Goal: Information Seeking & Learning: Understand process/instructions

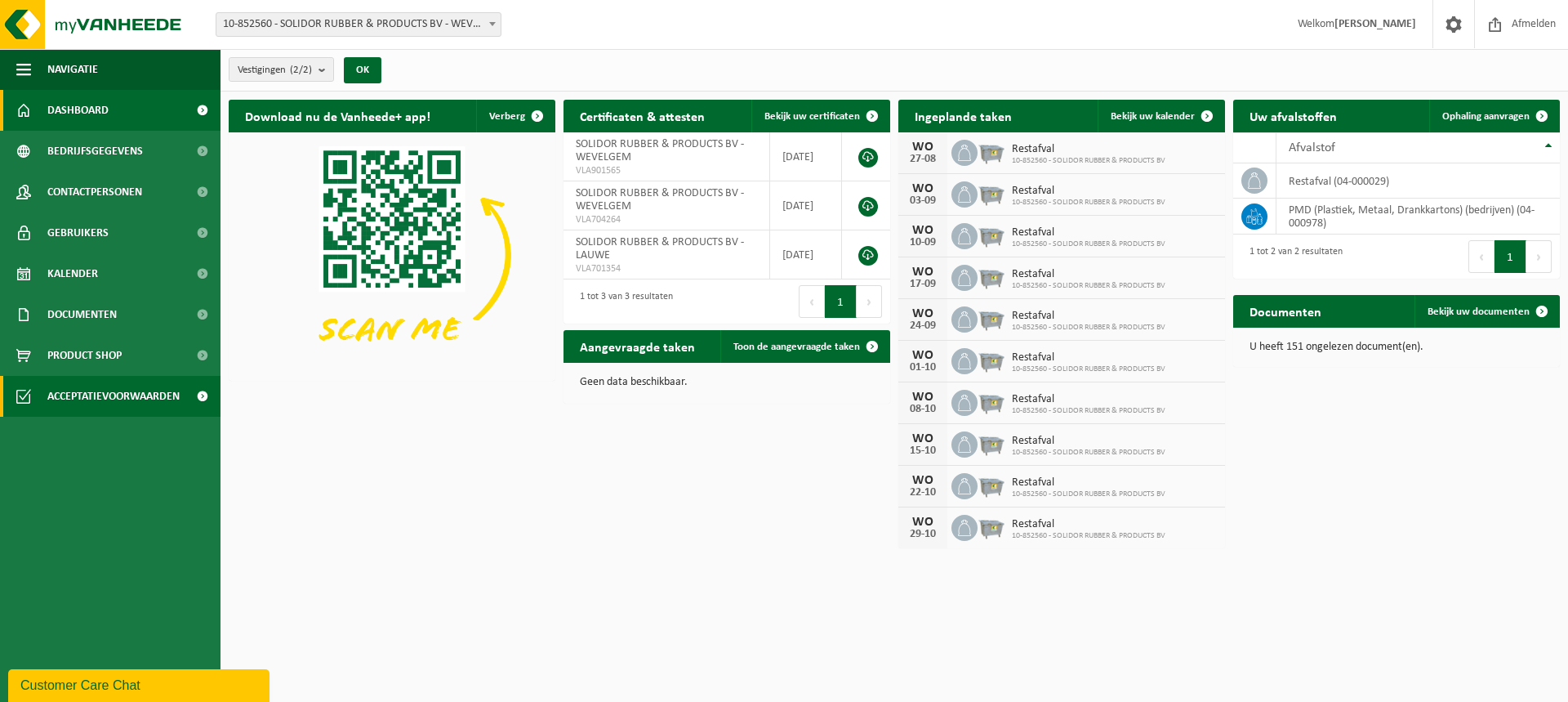
click at [151, 395] on span "Acceptatievoorwaarden" at bounding box center [114, 396] width 133 height 41
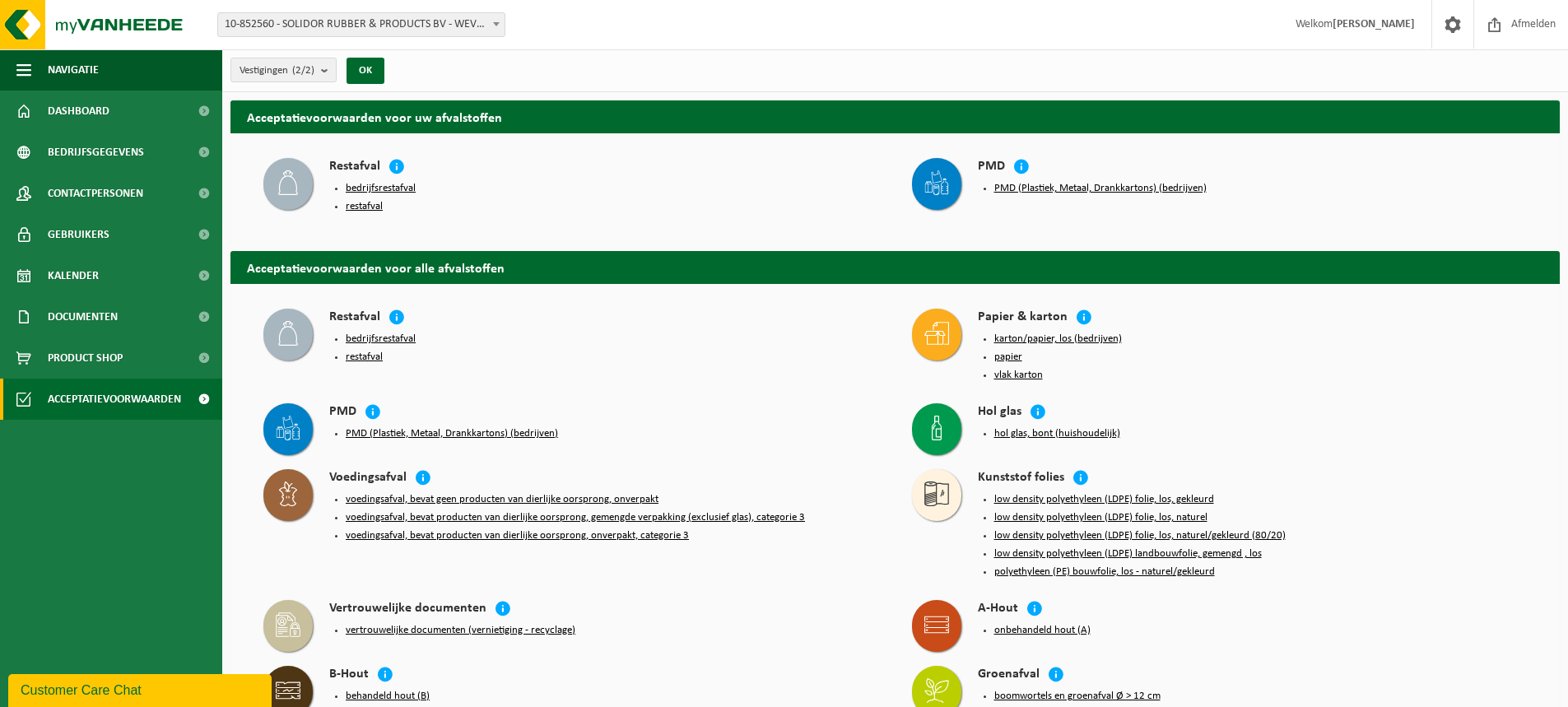
click at [397, 190] on button "bedrijfsrestafval" at bounding box center [380, 188] width 70 height 13
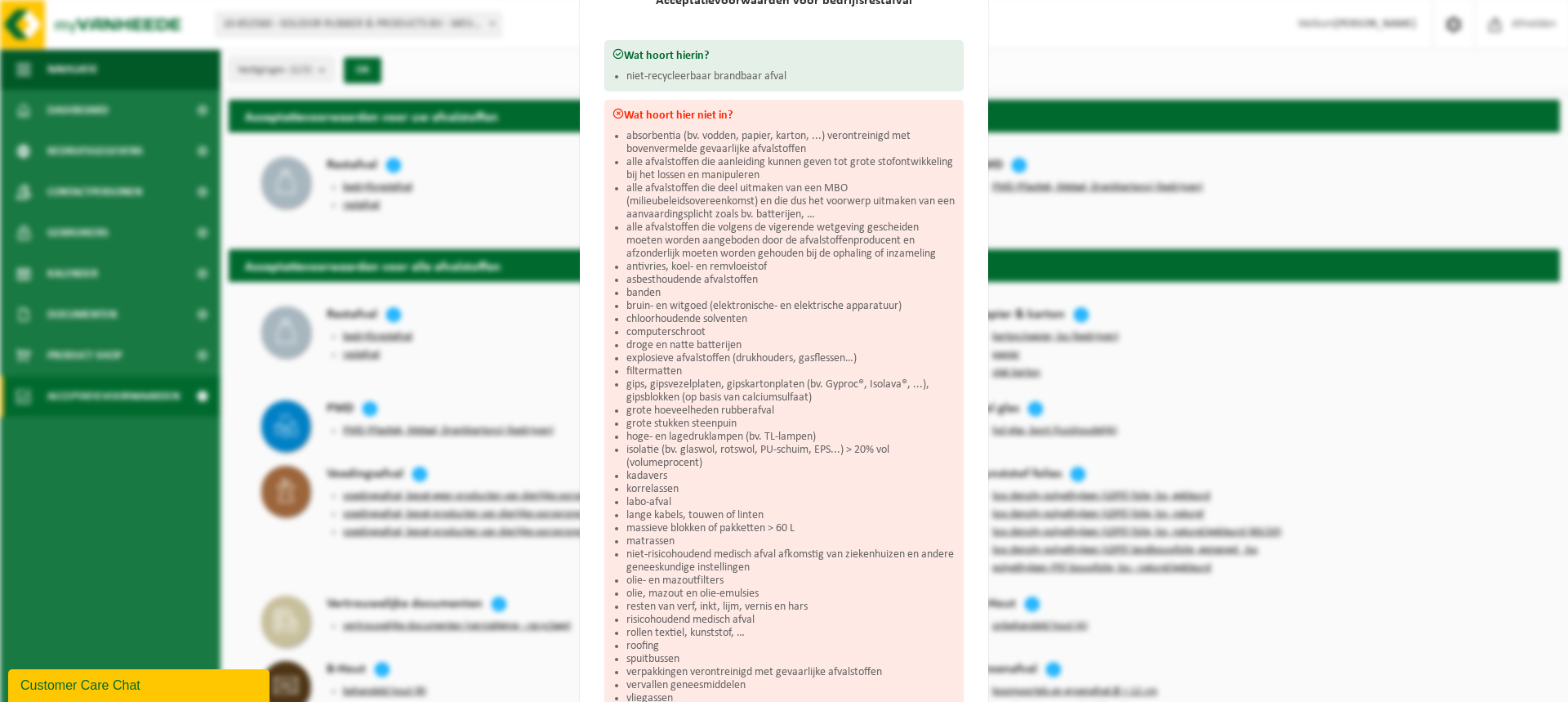
scroll to position [245, 0]
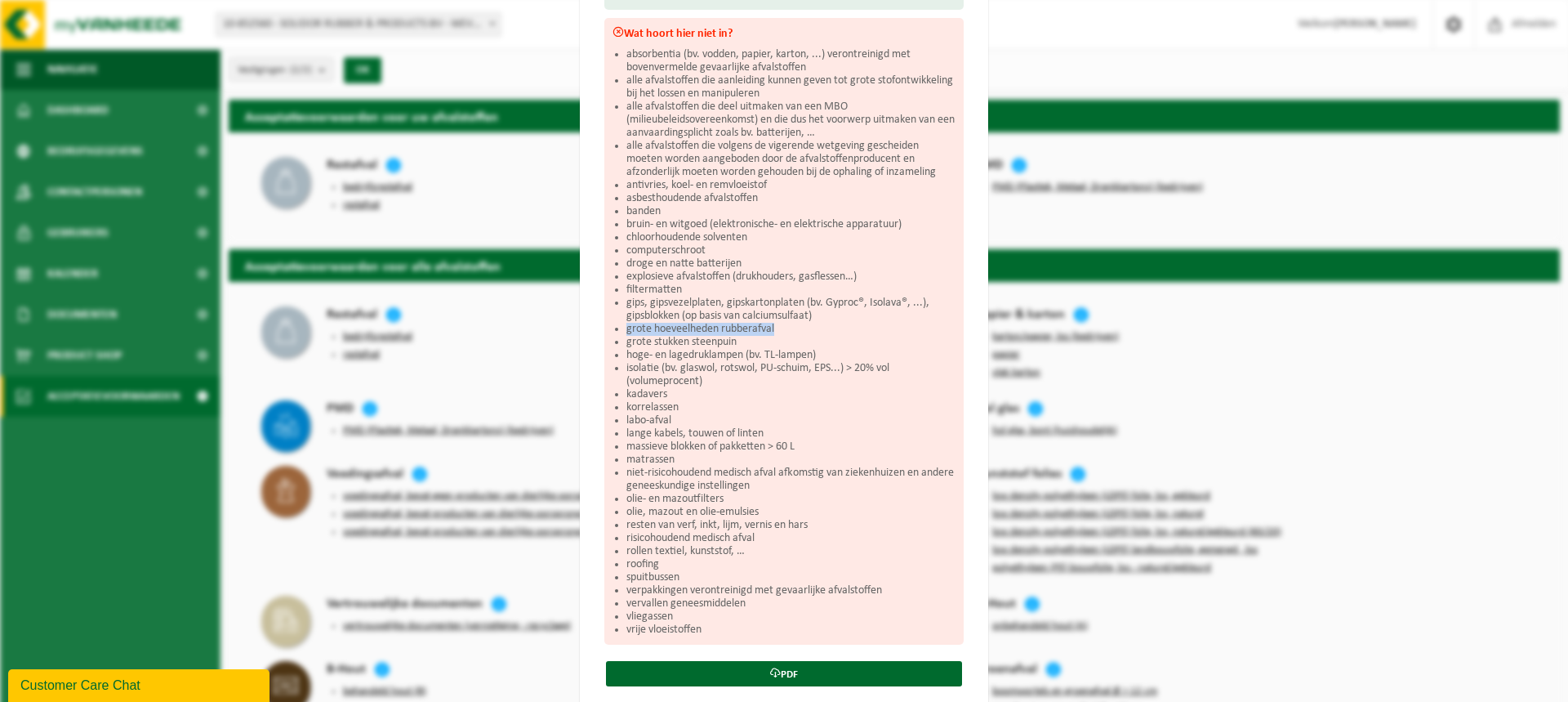
drag, startPoint x: 618, startPoint y: 327, endPoint x: 773, endPoint y: 329, distance: 155.0
click at [773, 329] on div "Wat hoort hier niet in? absorbentia (bv. vodden, papier, karton, ...) verontrei…" at bounding box center [784, 331] width 359 height 627
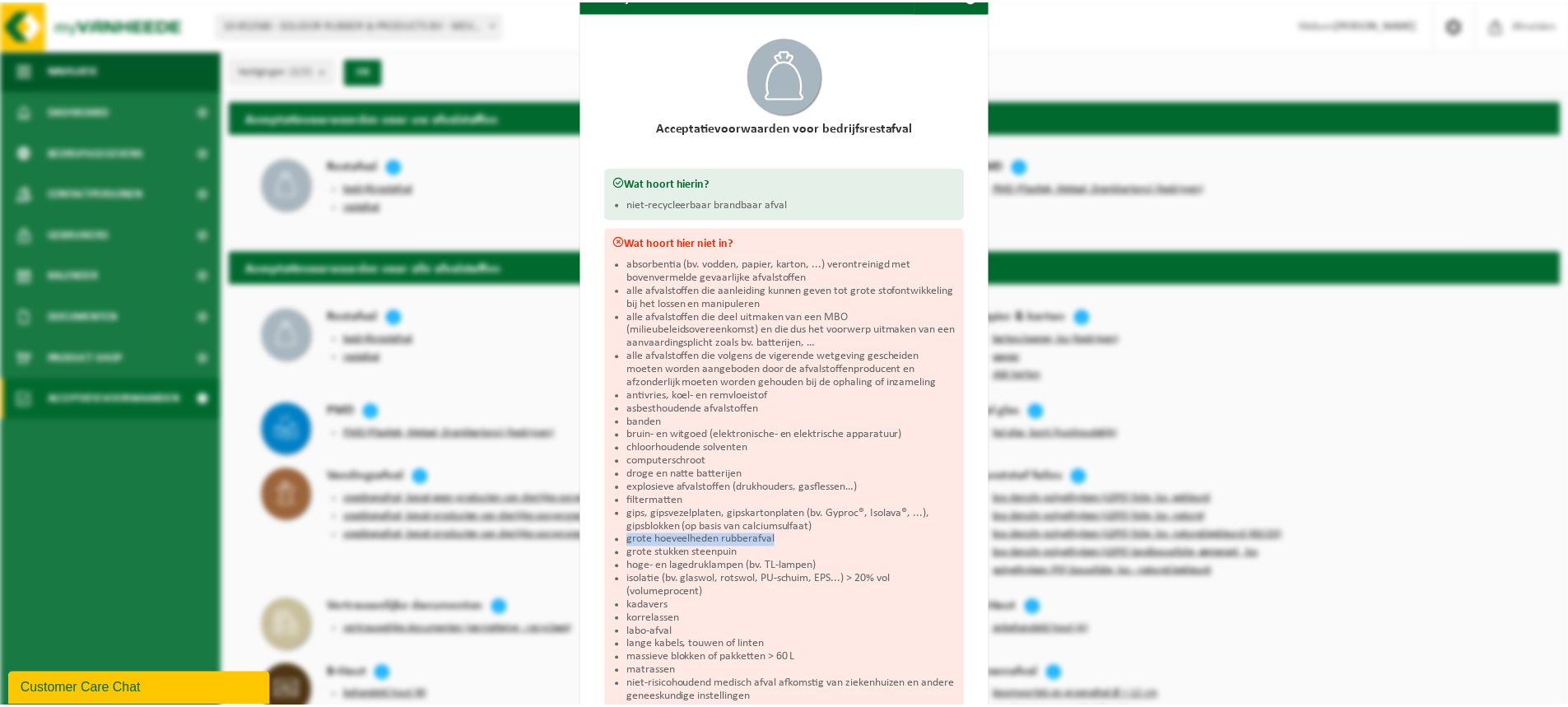
scroll to position [0, 0]
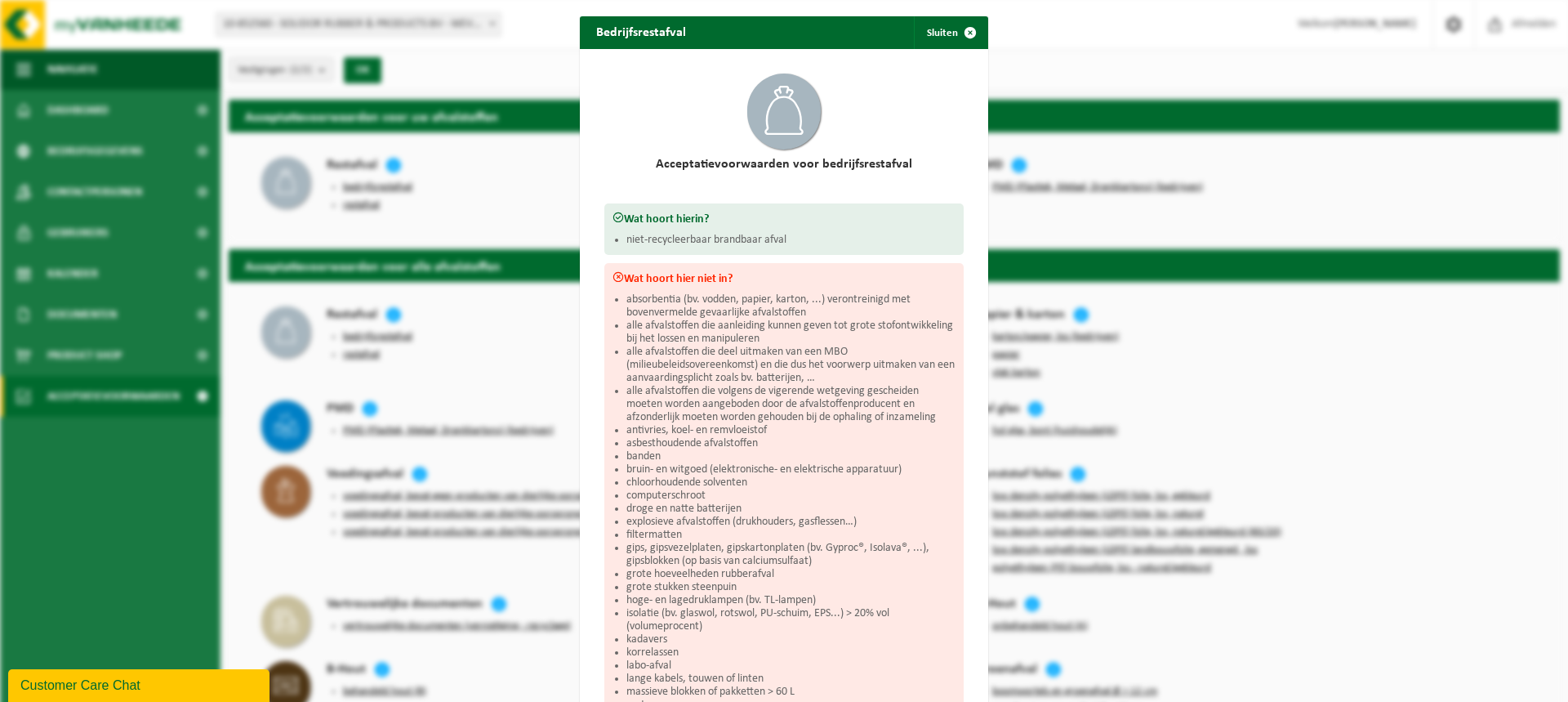
click at [1414, 186] on div "Bedrijfsrestafval Sluiten Acceptatievoorwaarden voor bedrijfsrestafval Wat hoor…" at bounding box center [784, 351] width 1568 height 702
